Goal: Transaction & Acquisition: Purchase product/service

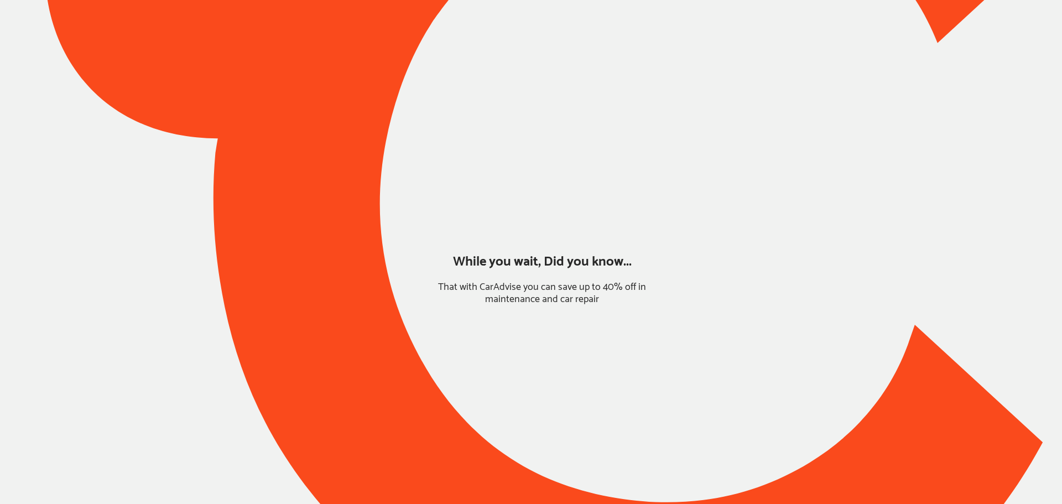
type input "*****"
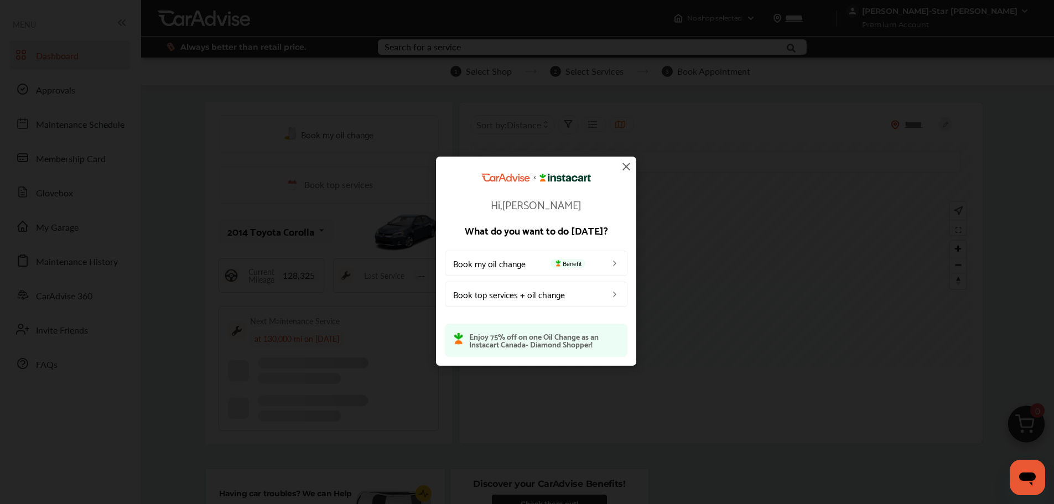
click at [623, 166] on img at bounding box center [625, 166] width 13 height 13
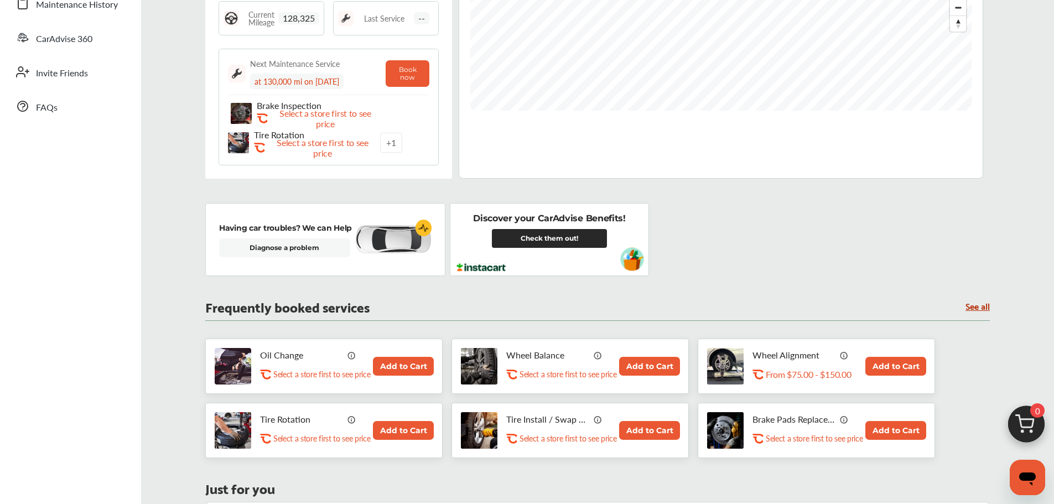
scroll to position [277, 0]
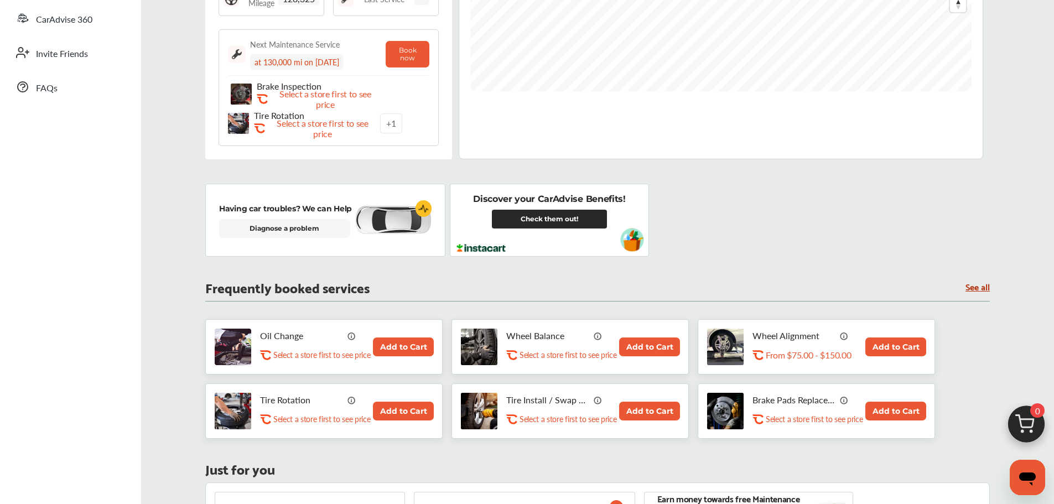
click at [404, 350] on button "Add to Cart" at bounding box center [403, 346] width 61 height 19
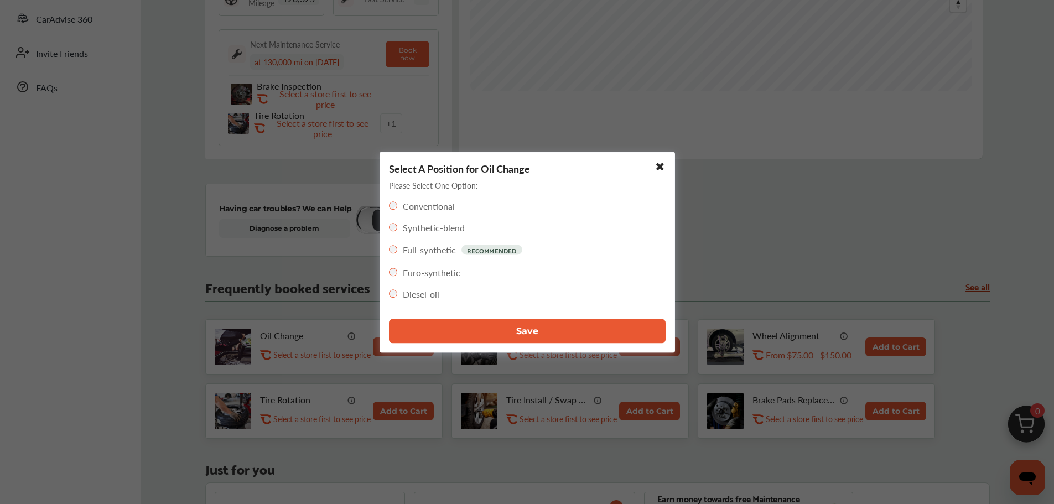
click at [496, 325] on button "Save" at bounding box center [527, 331] width 277 height 24
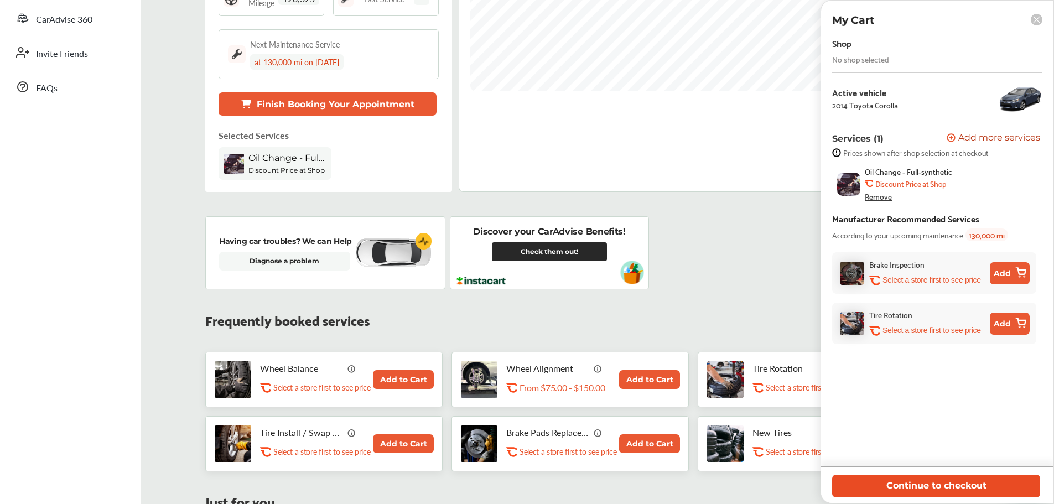
click at [917, 489] on button "Continue to checkout" at bounding box center [936, 486] width 208 height 23
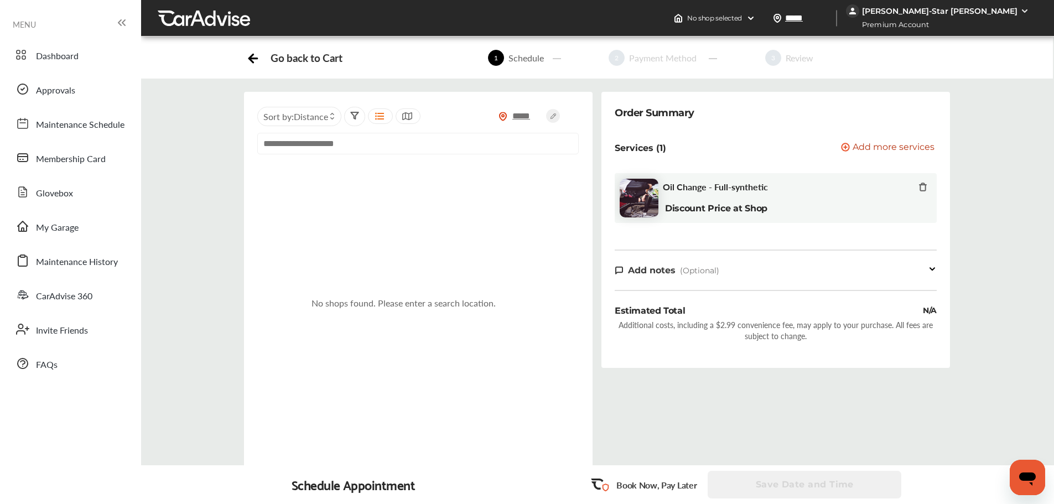
click at [924, 189] on icon at bounding box center [922, 187] width 9 height 9
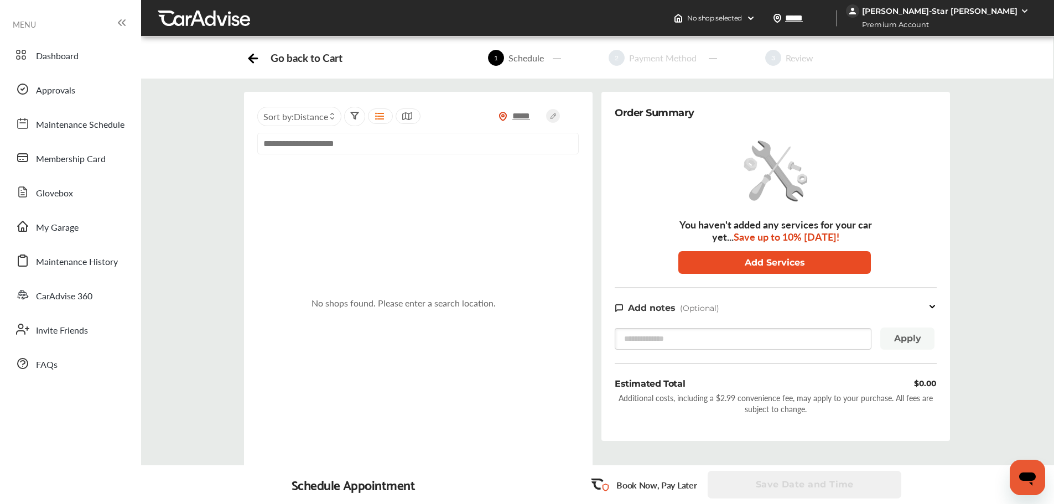
click at [774, 266] on button "Add Services" at bounding box center [774, 262] width 192 height 23
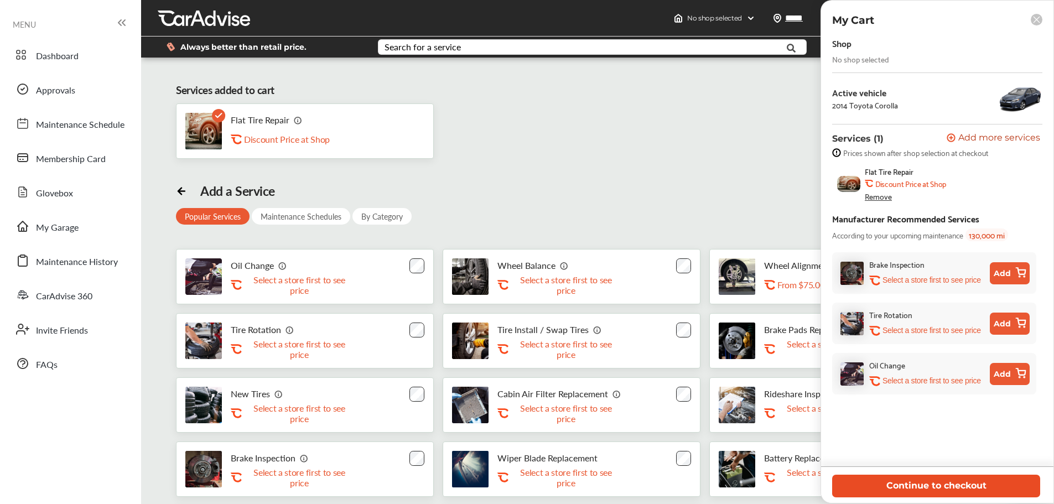
click at [908, 491] on button "Continue to checkout" at bounding box center [936, 486] width 208 height 23
